Goal: Transaction & Acquisition: Purchase product/service

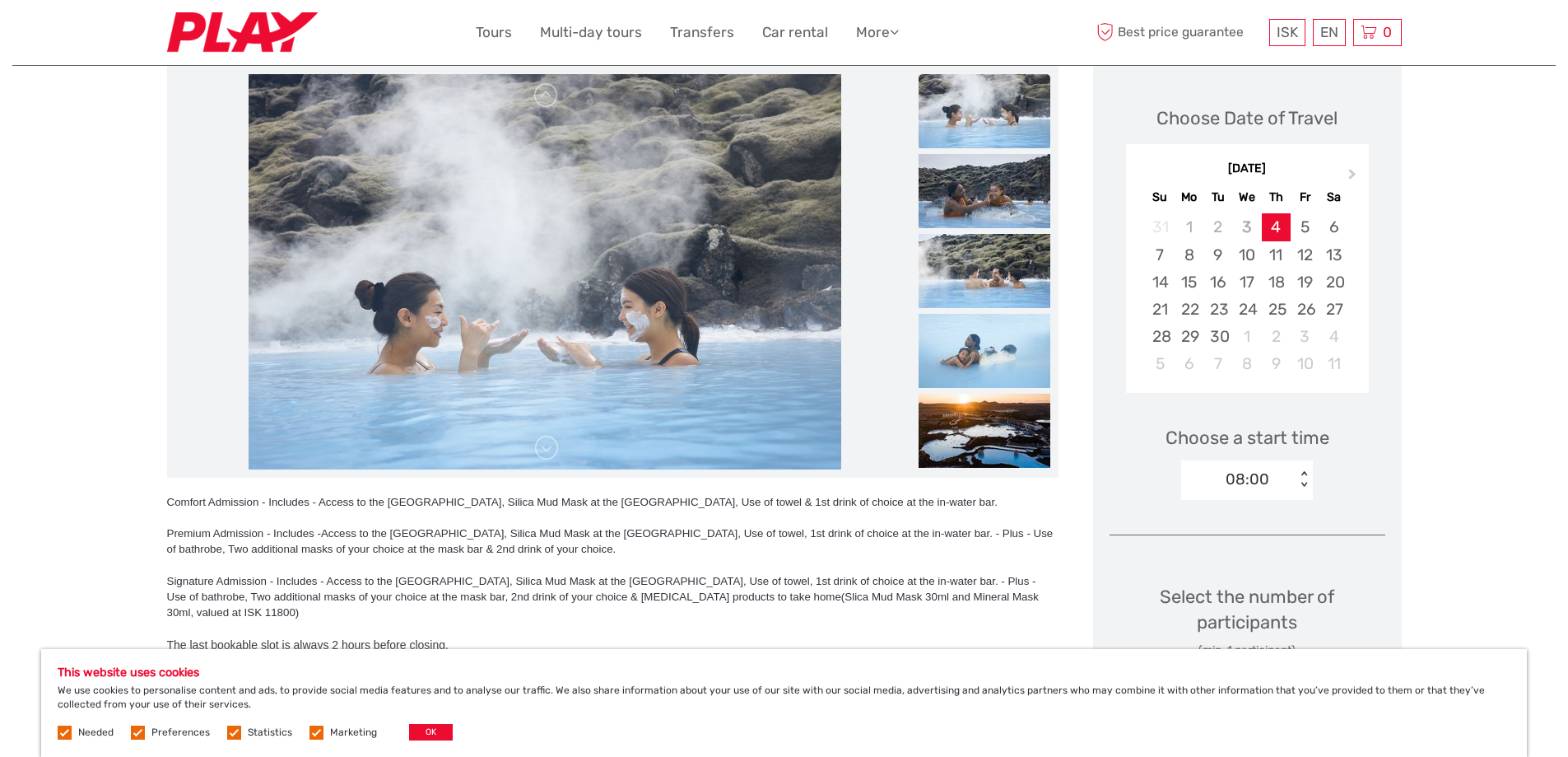
scroll to position [247, 0]
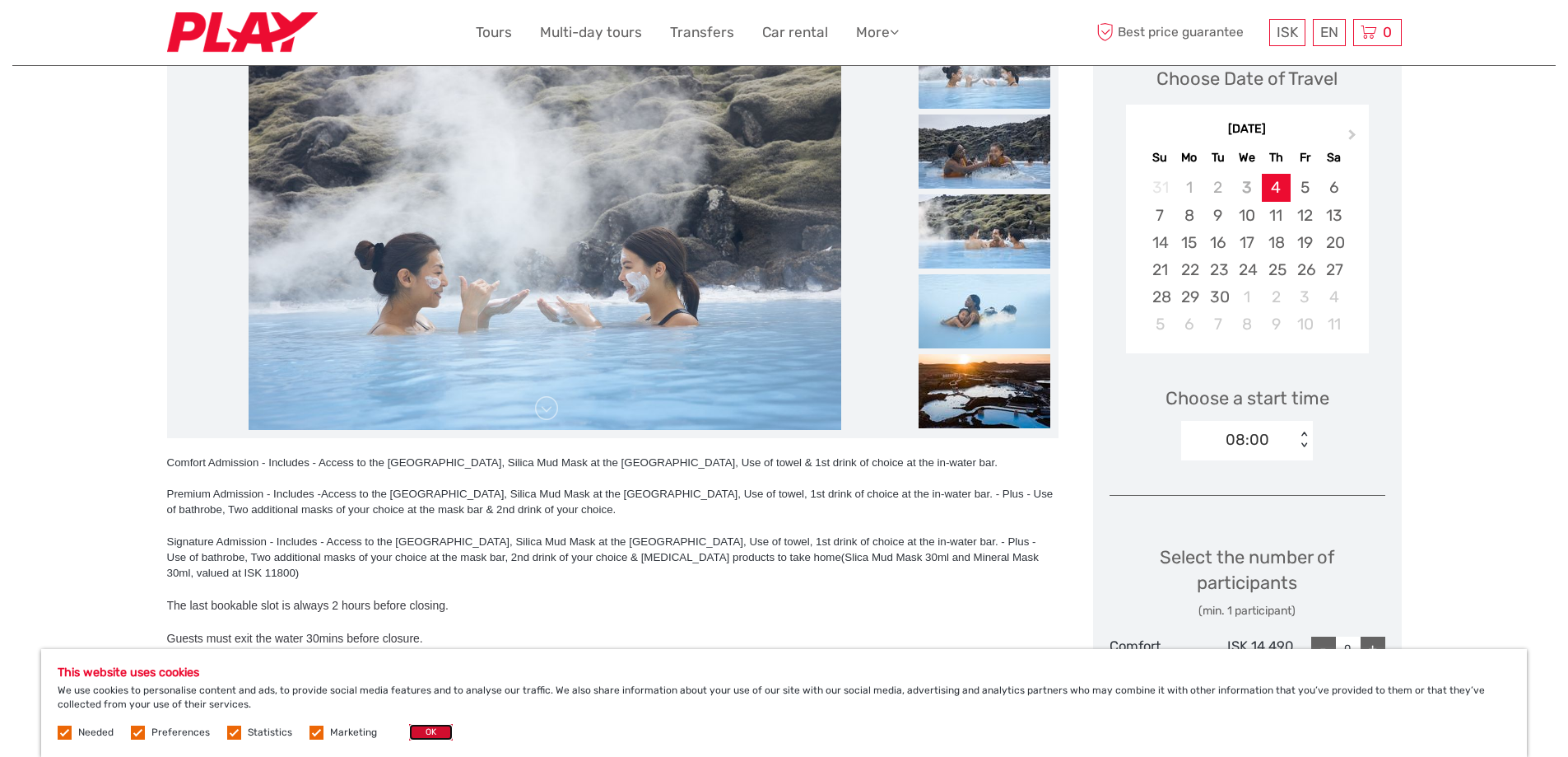
click at [413, 735] on button "OK" at bounding box center [431, 732] width 44 height 17
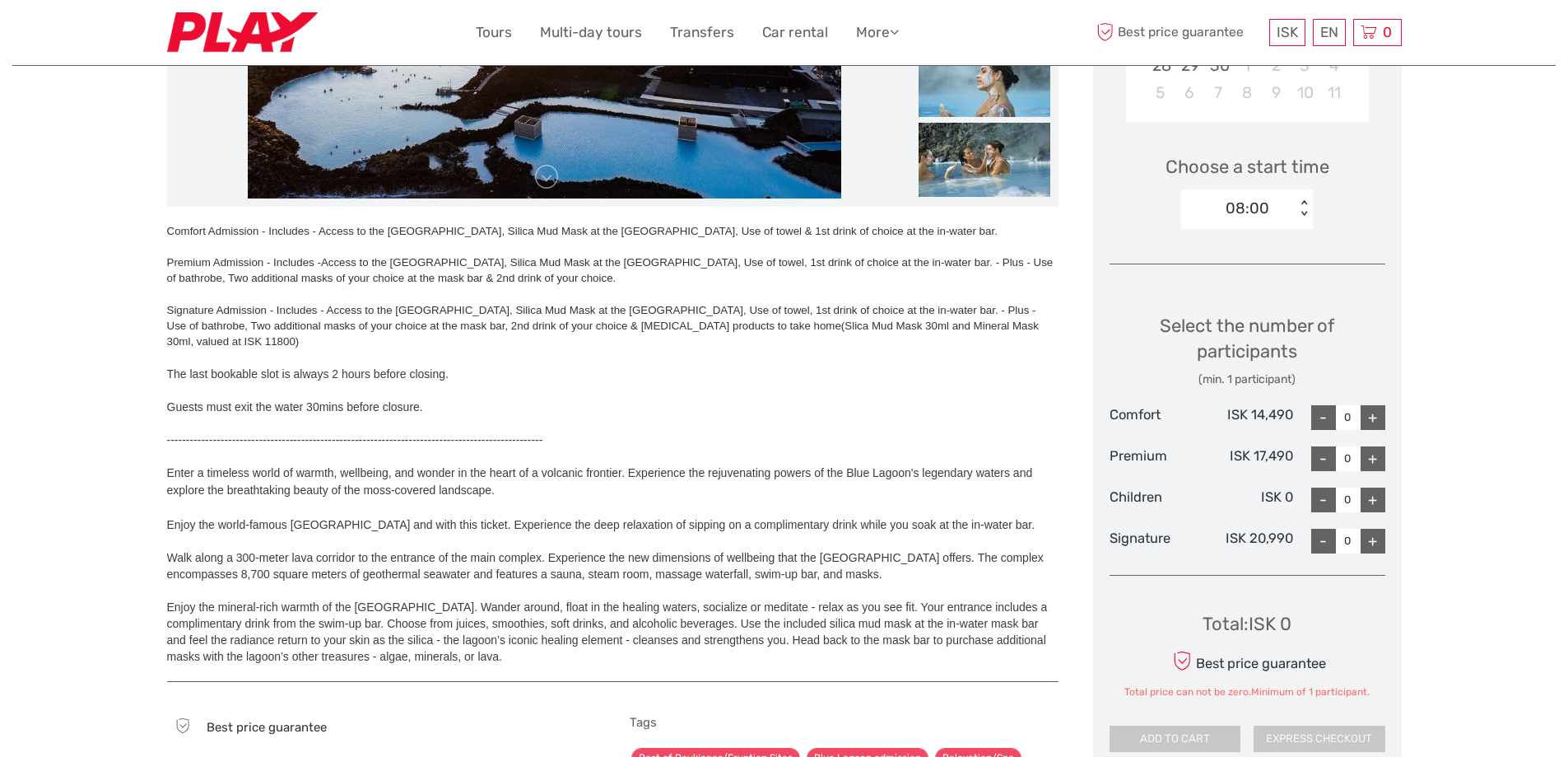
scroll to position [412, 0]
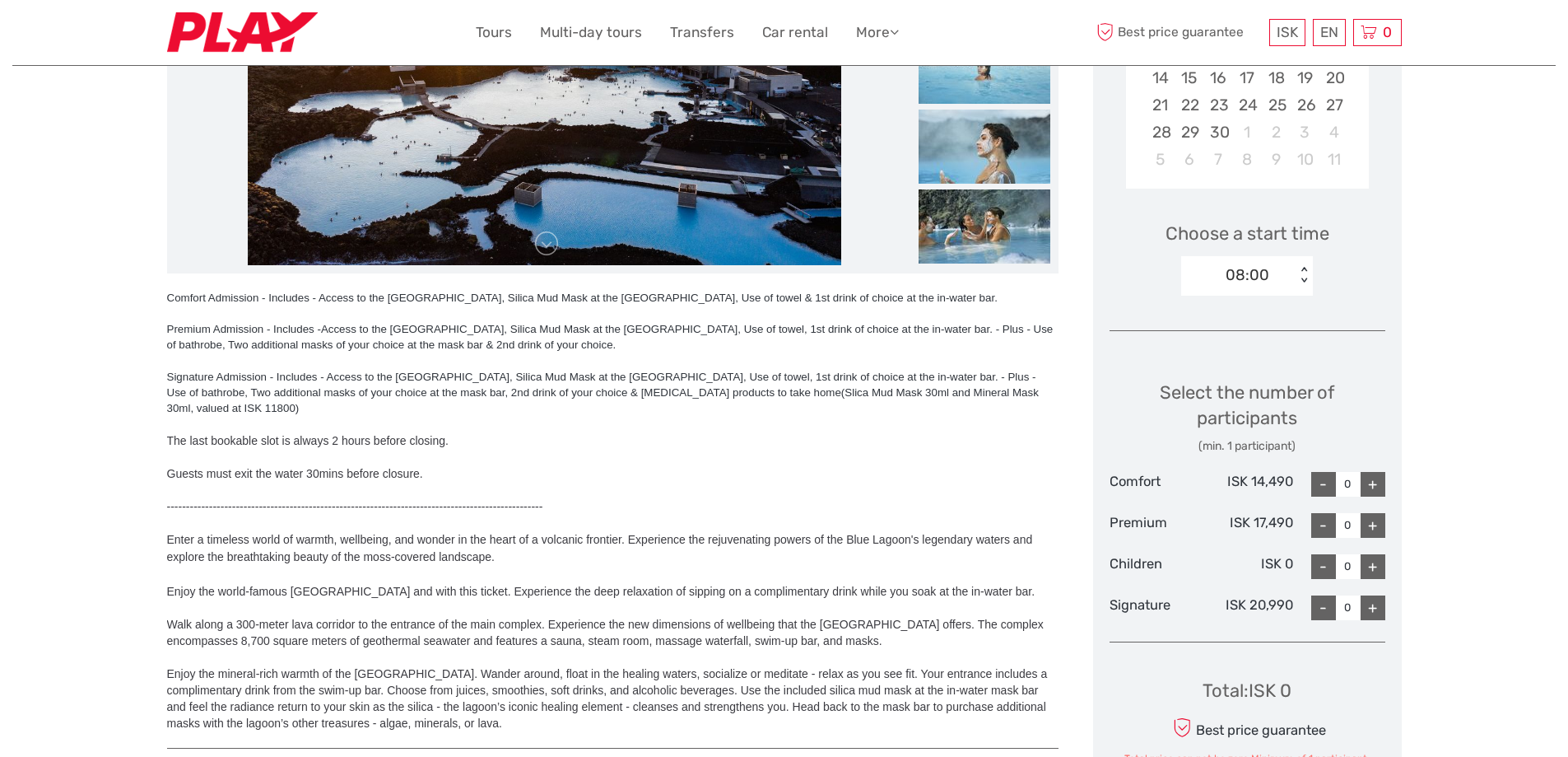
click at [1375, 566] on div "+" at bounding box center [1373, 566] width 25 height 25
click at [1324, 566] on div "-" at bounding box center [1324, 566] width 25 height 25
type input "0"
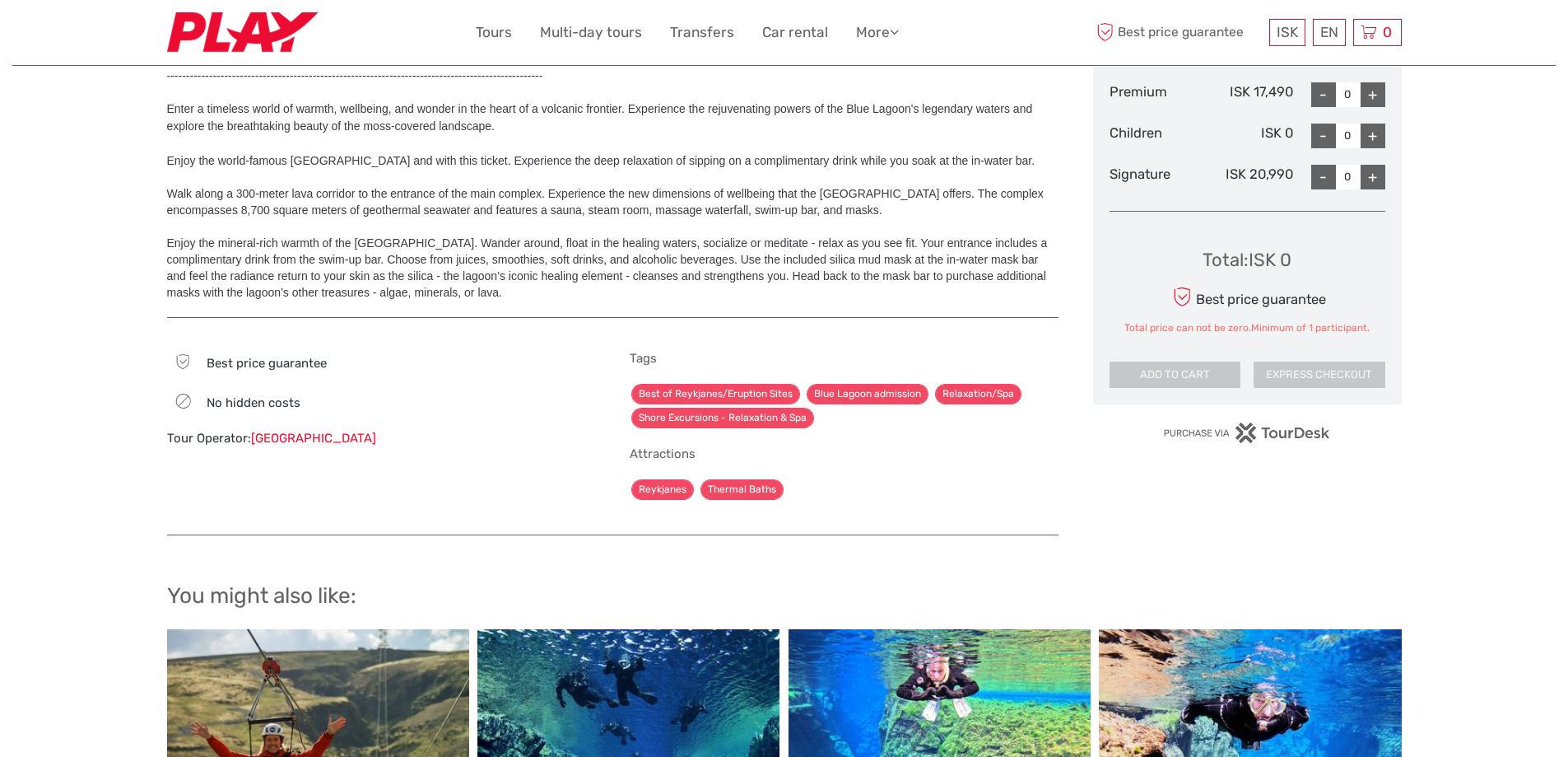
scroll to position [1070, 0]
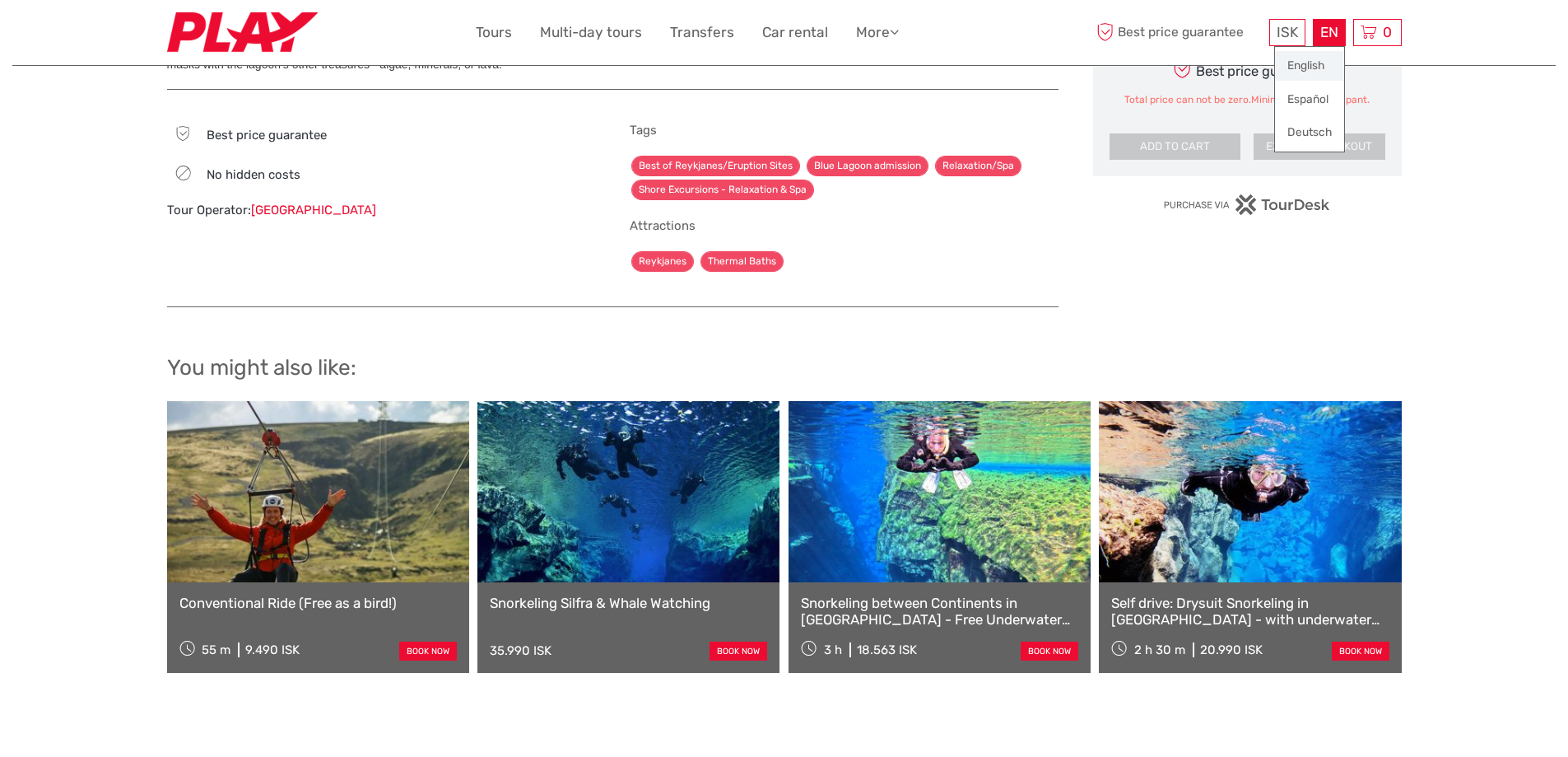
click at [1314, 66] on link "English" at bounding box center [1309, 66] width 69 height 30
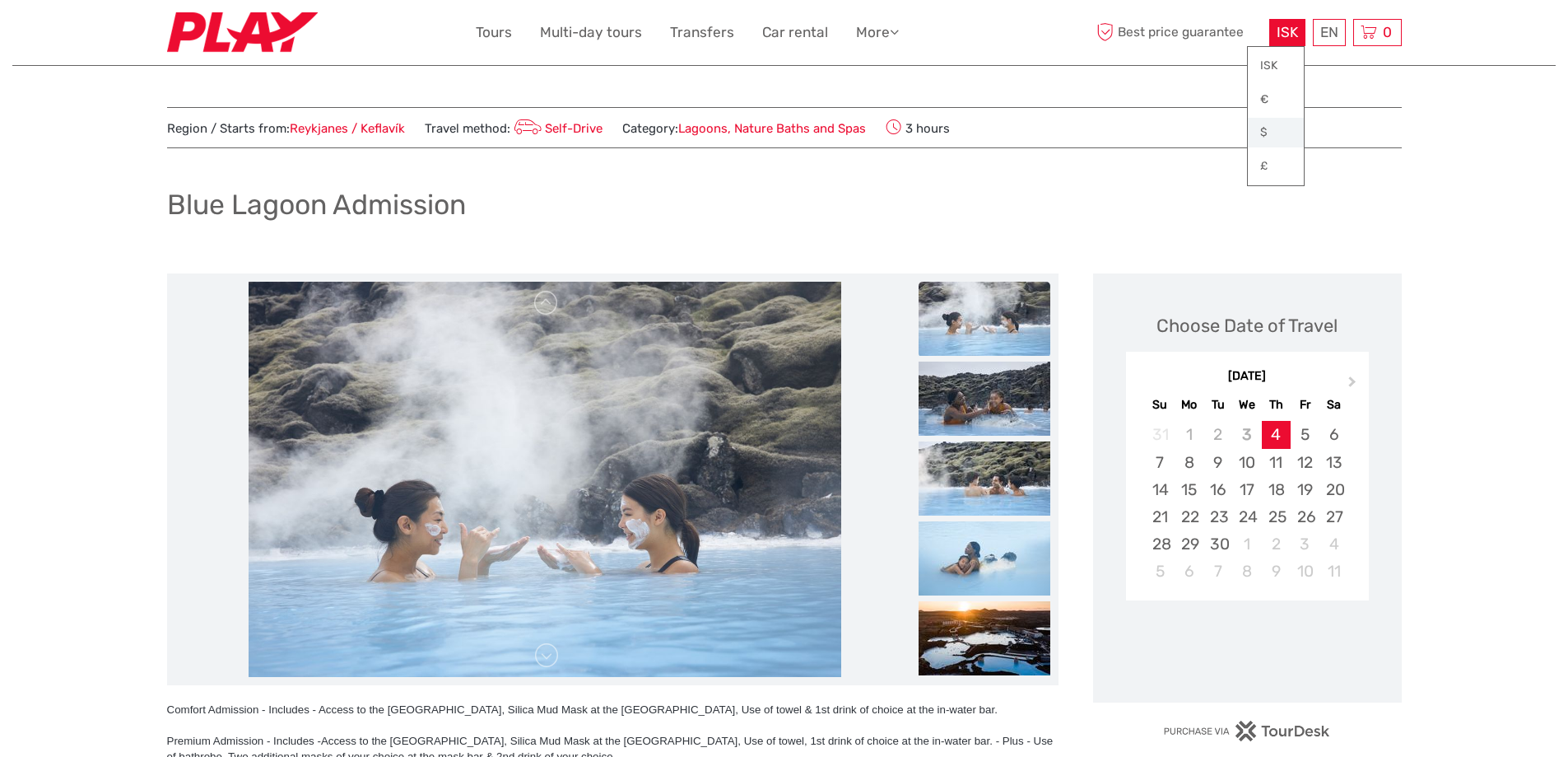
click at [1261, 133] on link "$" at bounding box center [1276, 133] width 56 height 30
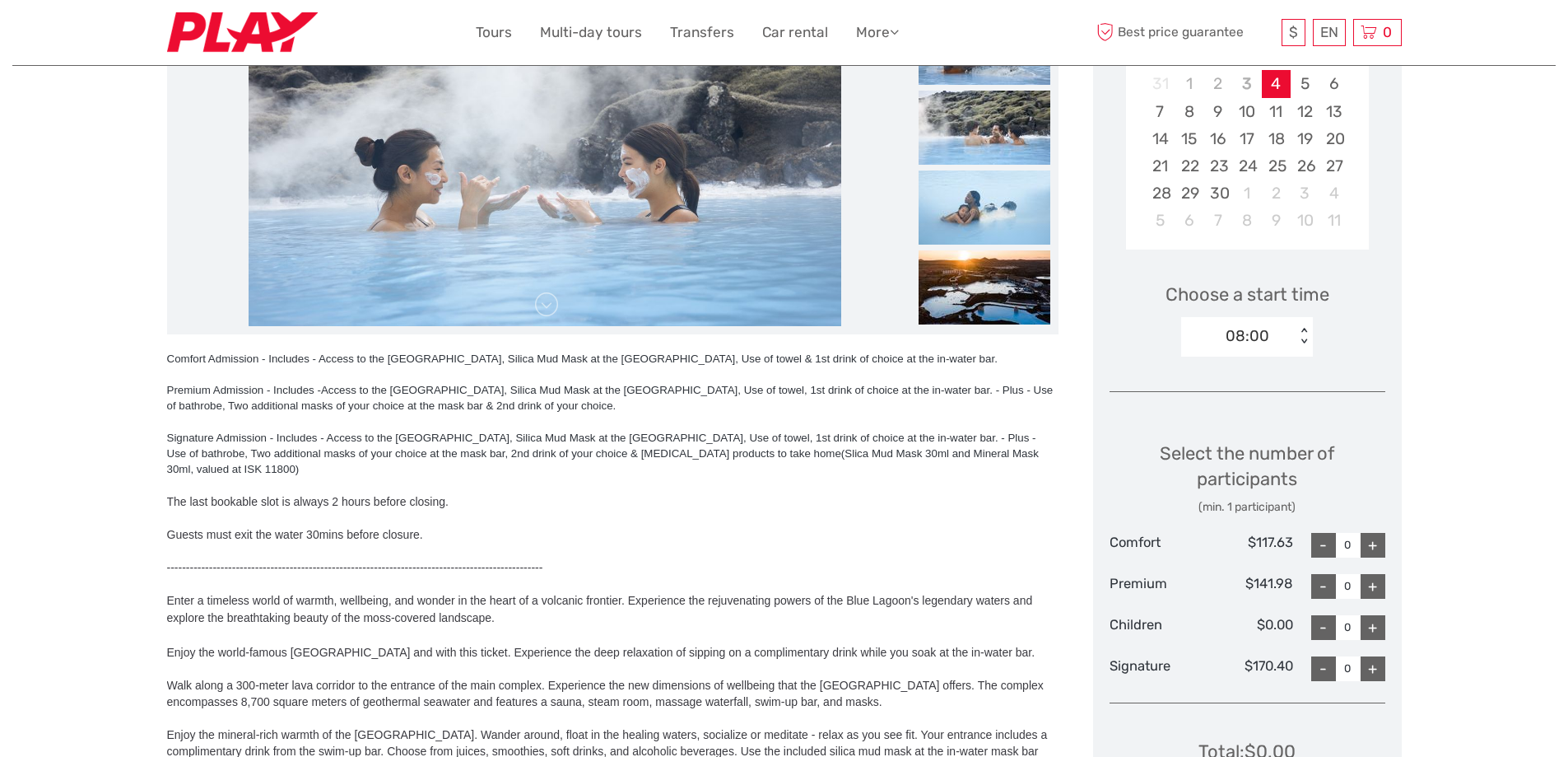
scroll to position [82, 0]
